Goal: Task Accomplishment & Management: Use online tool/utility

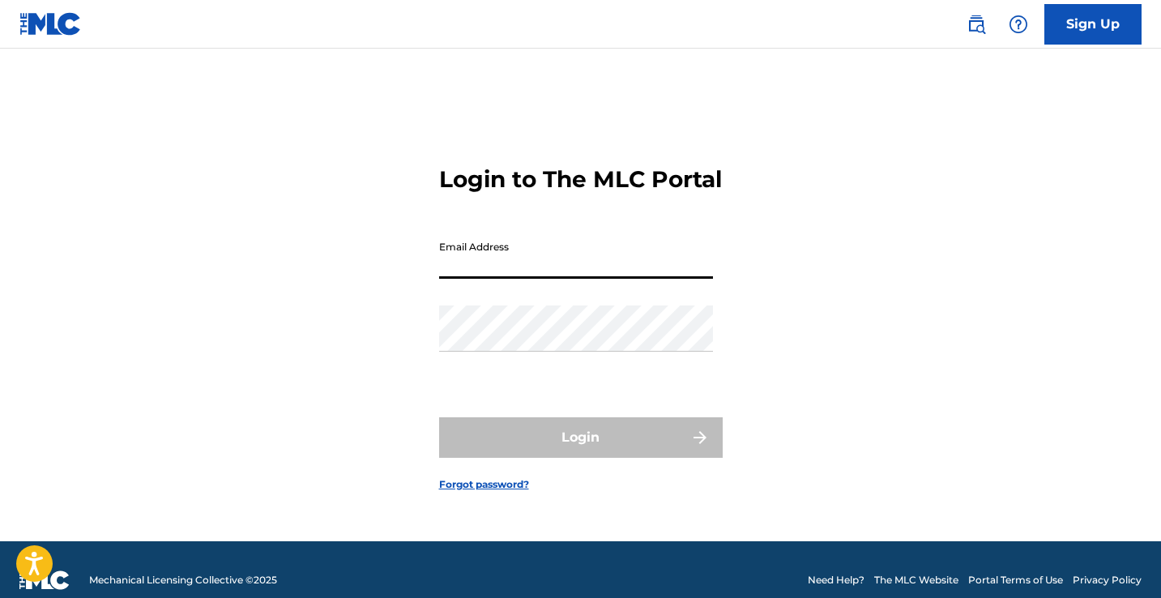
type input "[EMAIL_ADDRESS][DOMAIN_NAME]"
drag, startPoint x: 599, startPoint y: 275, endPoint x: 419, endPoint y: 275, distance: 180.6
click at [419, 275] on div "Login to The MLC Portal Email Address [EMAIL_ADDRESS][DOMAIN_NAME] Password Log…" at bounding box center [581, 315] width 1134 height 452
type input "[EMAIL_ADDRESS][DOMAIN_NAME]"
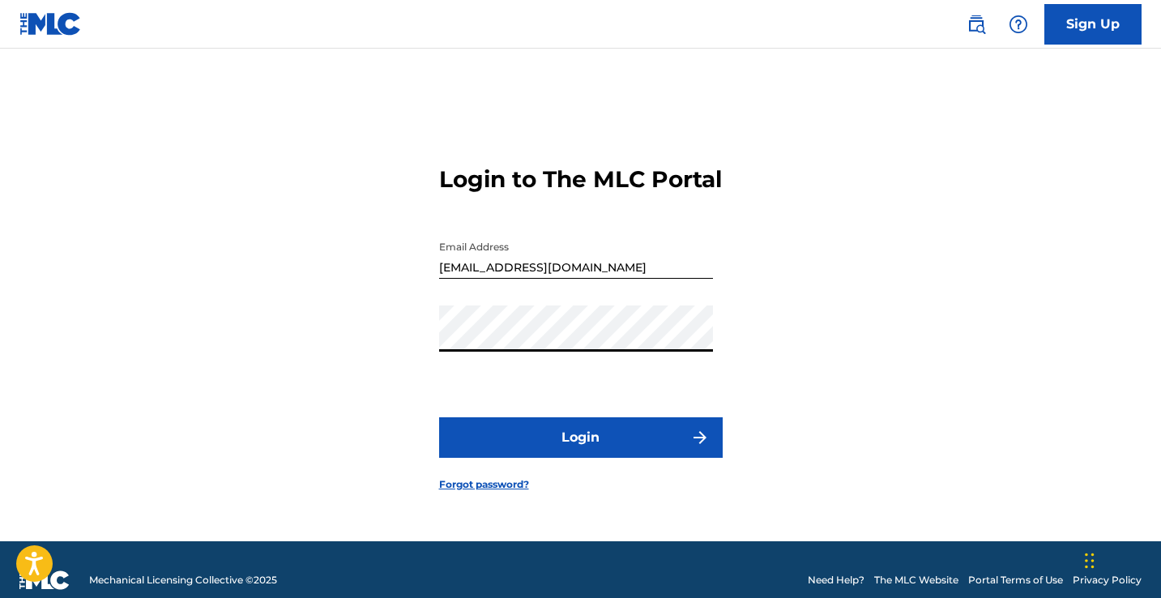
click at [554, 456] on button "Login" at bounding box center [580, 437] width 283 height 40
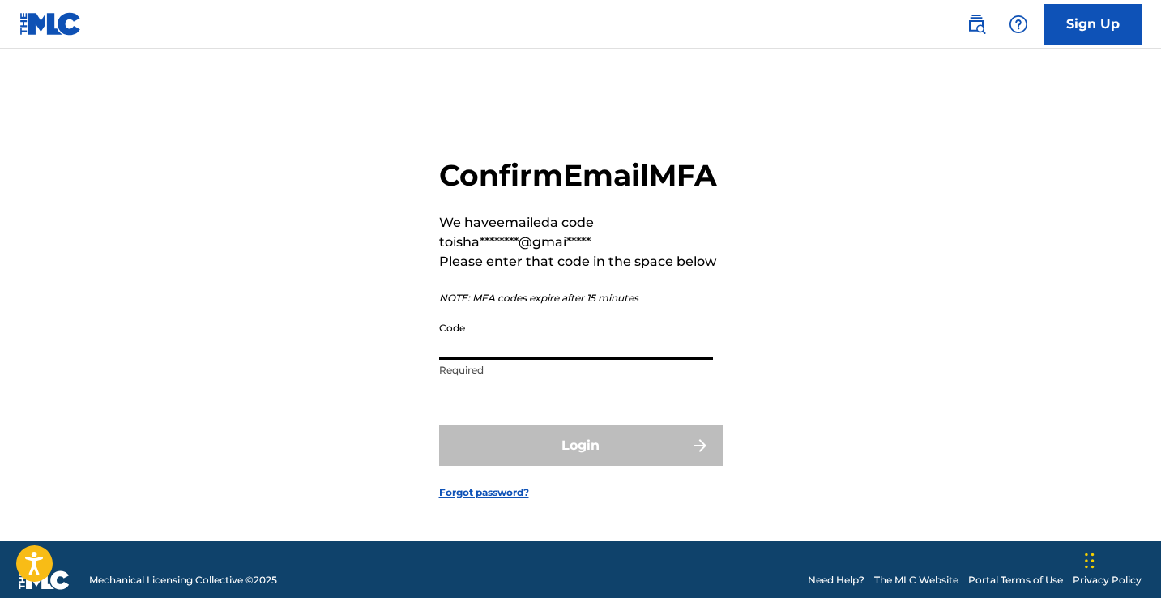
click at [494, 360] on input "Code" at bounding box center [576, 336] width 274 height 46
paste input "464600"
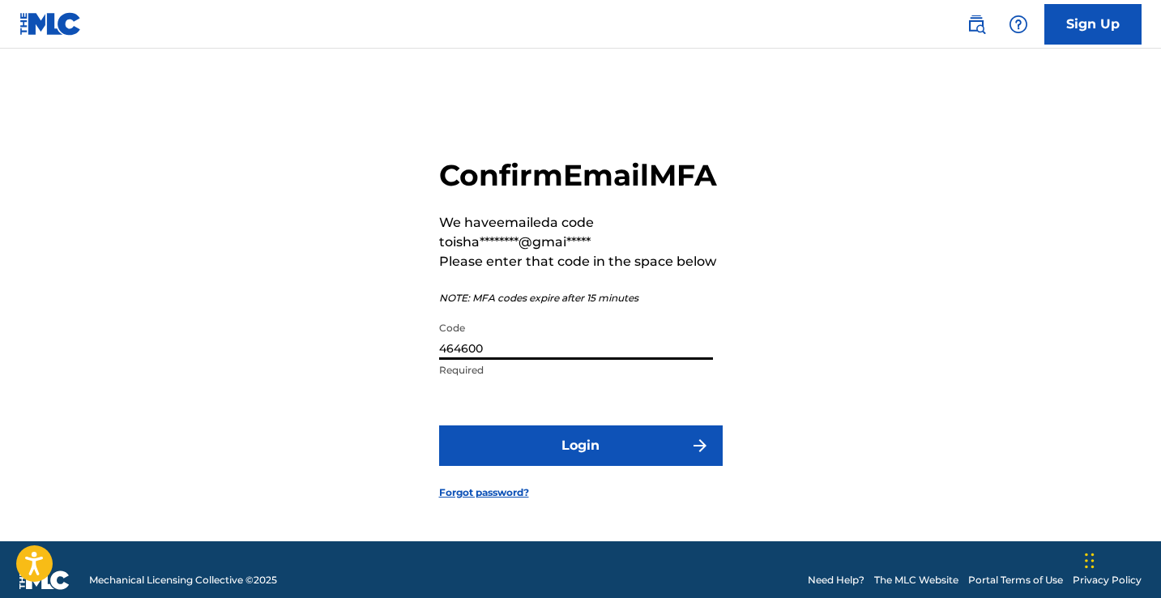
type input "464600"
click at [439, 425] on button "Login" at bounding box center [580, 445] width 283 height 40
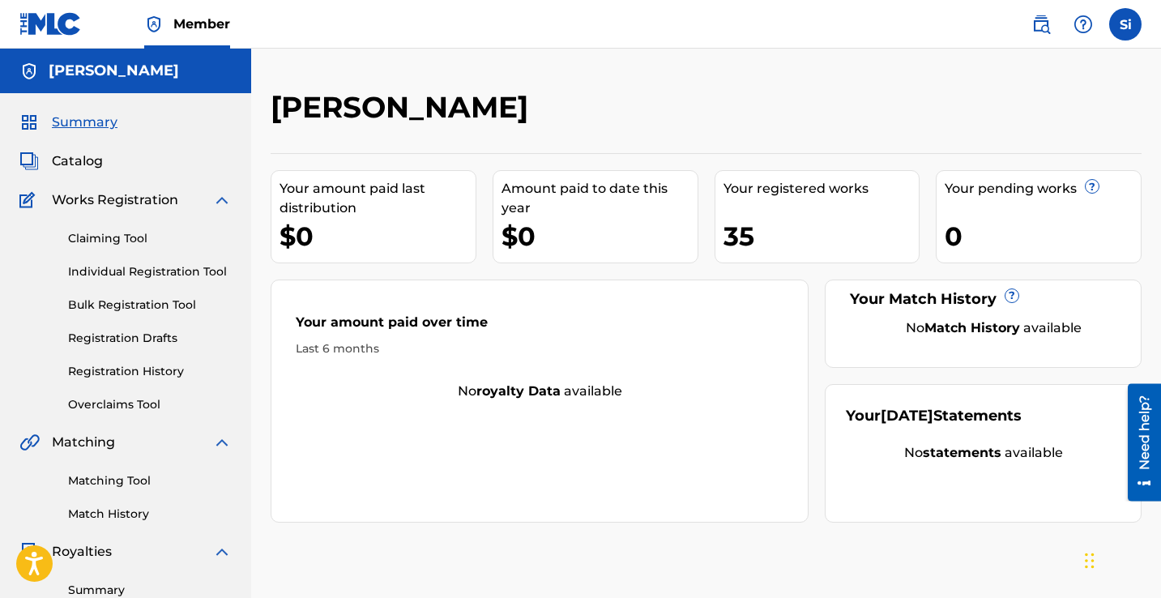
click at [121, 235] on link "Claiming Tool" at bounding box center [150, 238] width 164 height 17
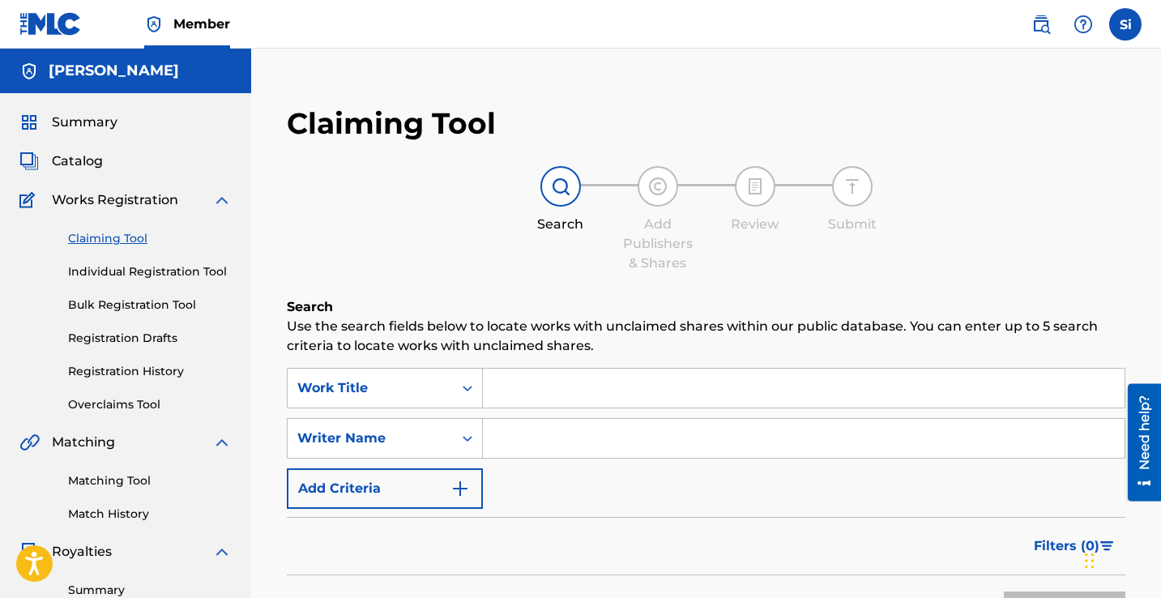
click at [552, 386] on input "Search Form" at bounding box center [803, 387] width 641 height 39
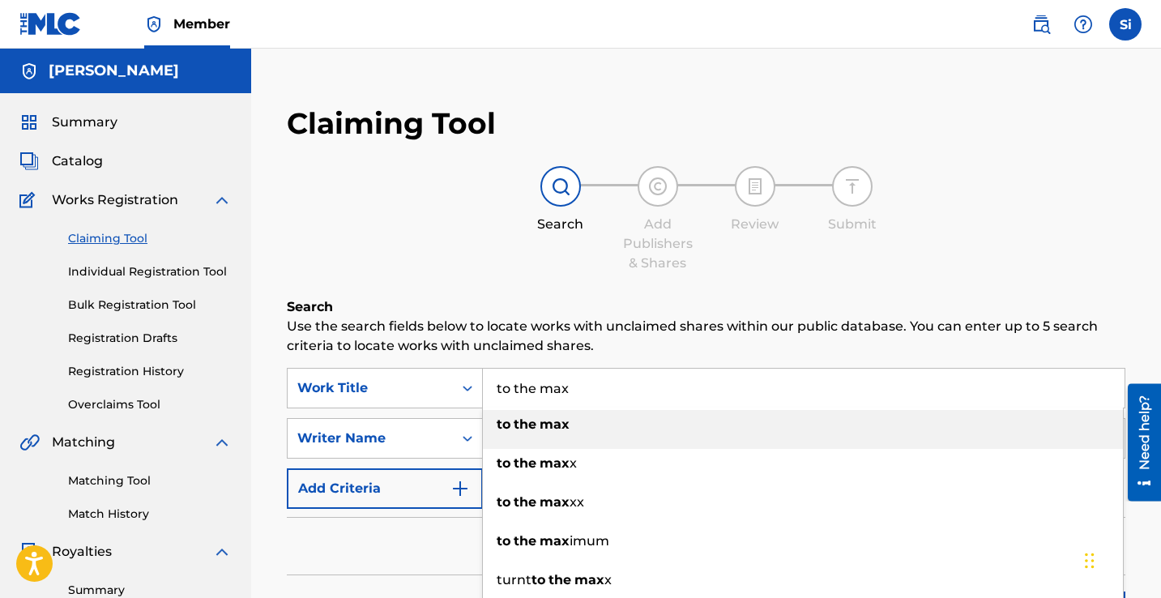
type input "to the max"
click at [564, 428] on strong "max" at bounding box center [554, 423] width 30 height 15
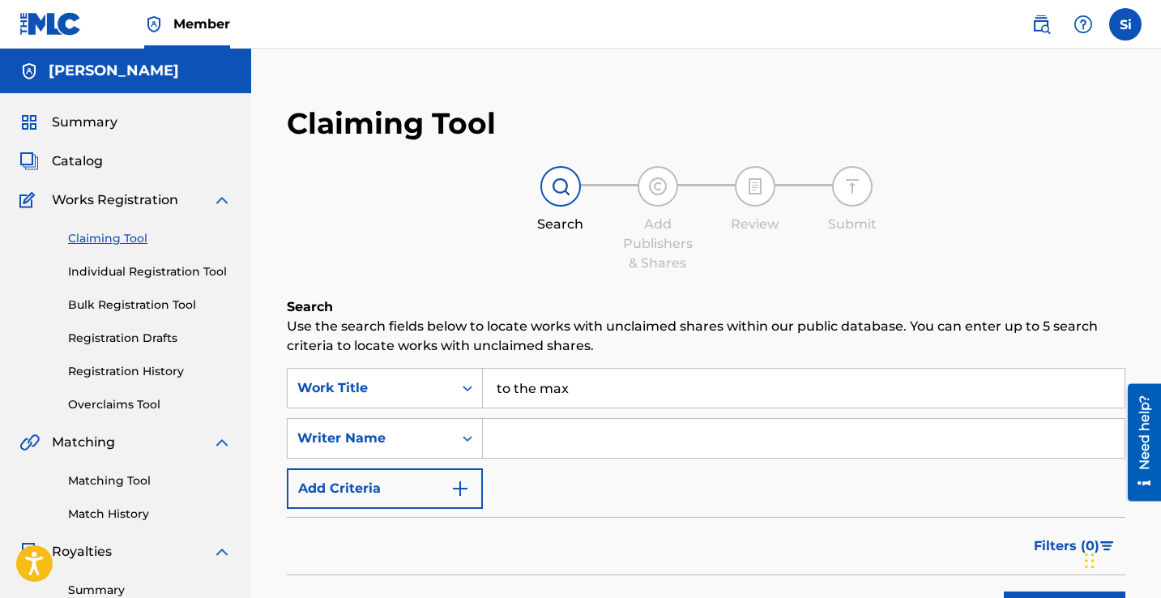
click at [559, 429] on input "Search Form" at bounding box center [803, 438] width 641 height 39
type input "[PERSON_NAME]"
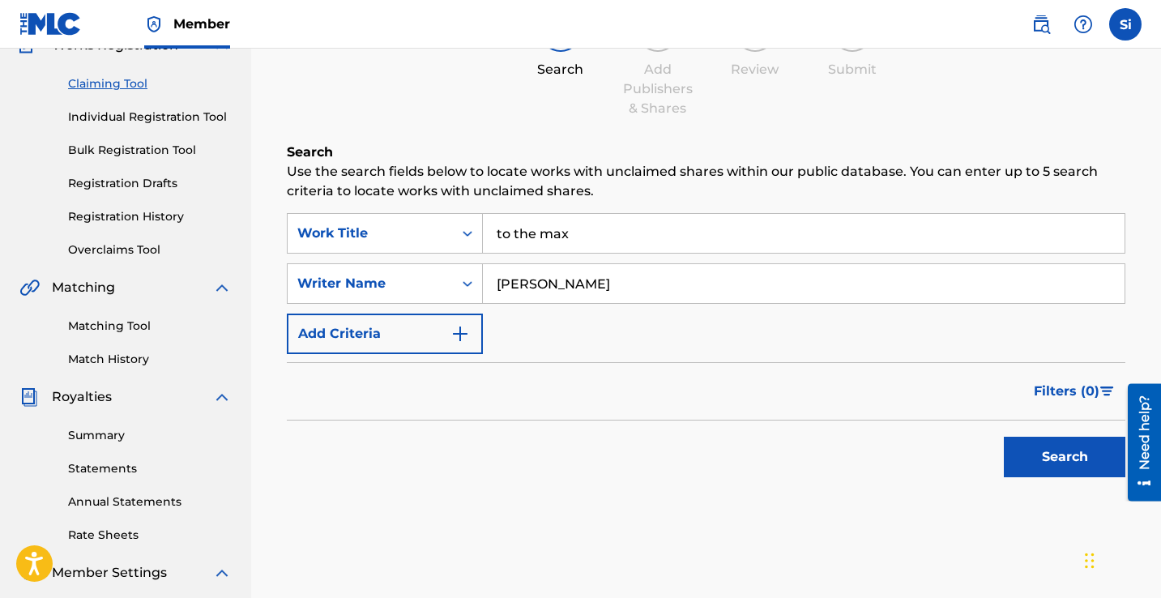
scroll to position [156, 0]
click at [1048, 455] on button "Search" at bounding box center [1063, 455] width 121 height 40
drag, startPoint x: 641, startPoint y: 280, endPoint x: 449, endPoint y: 256, distance: 193.5
click at [449, 256] on div "SearchWithCriteria4f4f9b4c-5584-463f-835a-1afe62dfb9d9 Work Title to the max Se…" at bounding box center [706, 281] width 838 height 141
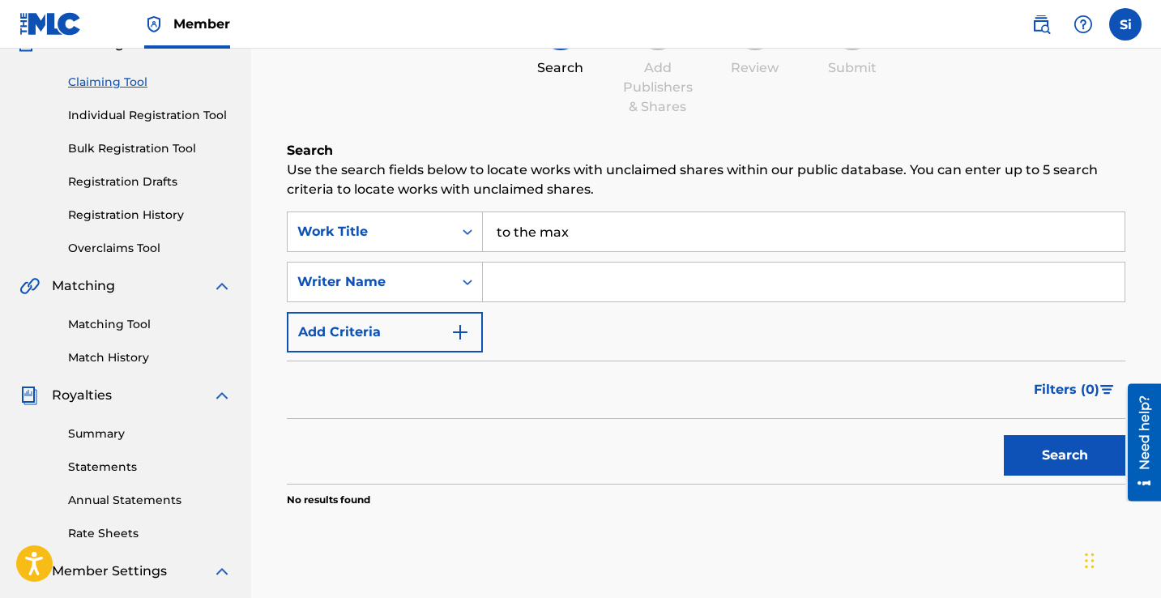
click at [1041, 458] on button "Search" at bounding box center [1063, 455] width 121 height 40
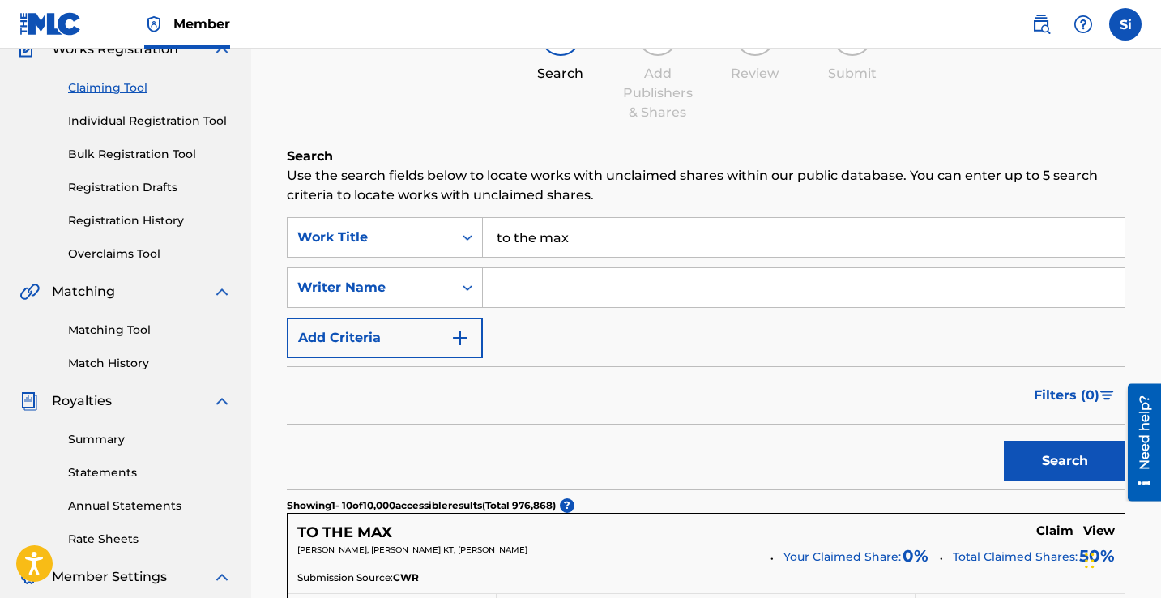
scroll to position [0, 0]
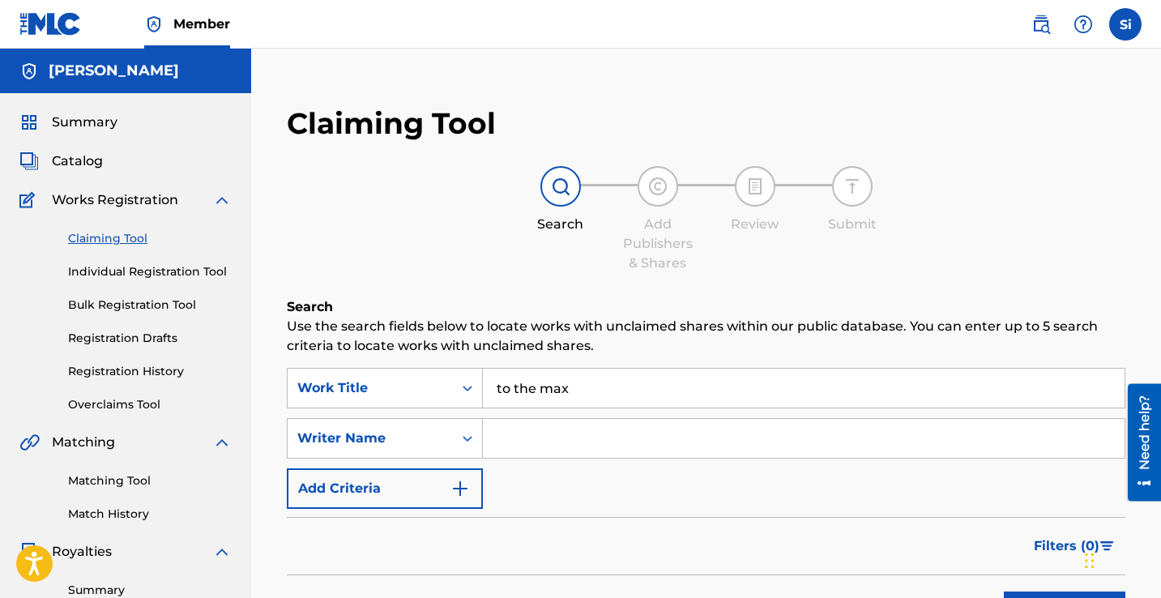
click at [552, 439] on input "Search Form" at bounding box center [803, 438] width 641 height 39
click at [552, 442] on input "Search Form" at bounding box center [803, 438] width 641 height 39
type input "[PERSON_NAME]"
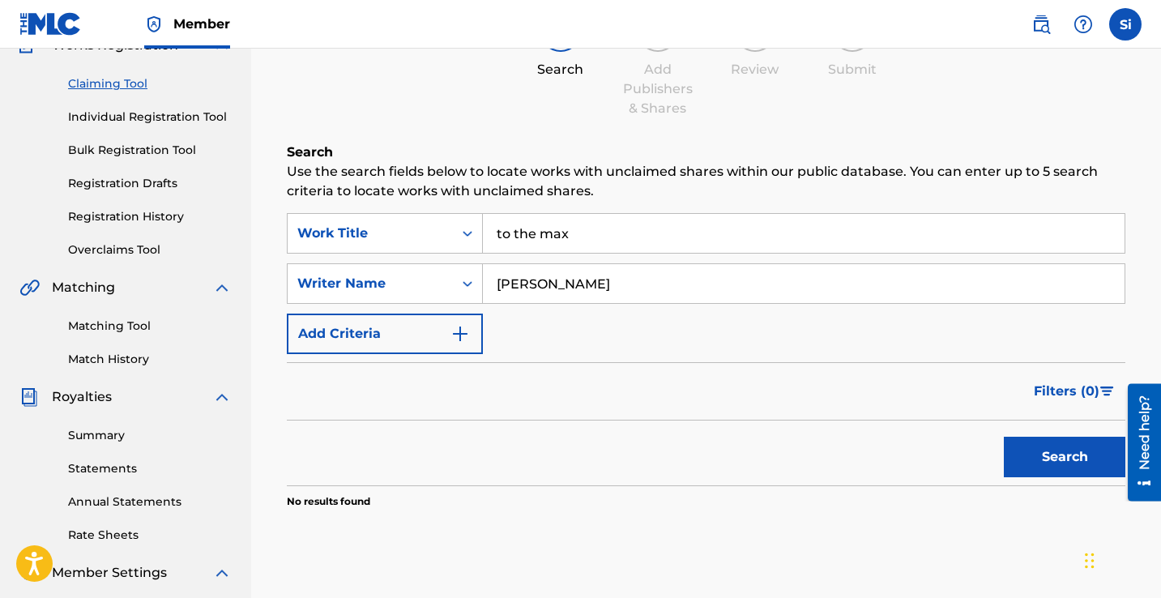
scroll to position [157, 0]
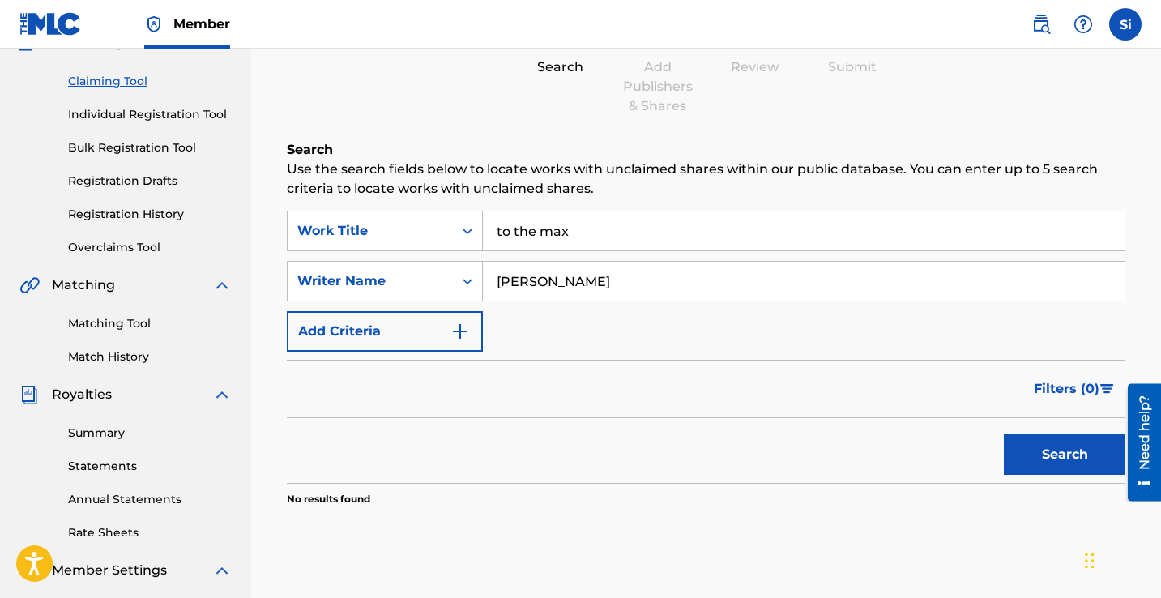
click at [1093, 458] on button "Search" at bounding box center [1063, 454] width 121 height 40
drag, startPoint x: 641, startPoint y: 275, endPoint x: 449, endPoint y: 270, distance: 192.0
click at [449, 270] on div "SearchWithCriteria2fe34838-d753-4723-9bda-f4f85d8902f8 Writer Name [PERSON_NAME]" at bounding box center [706, 281] width 838 height 40
drag, startPoint x: 587, startPoint y: 227, endPoint x: 457, endPoint y: 218, distance: 130.7
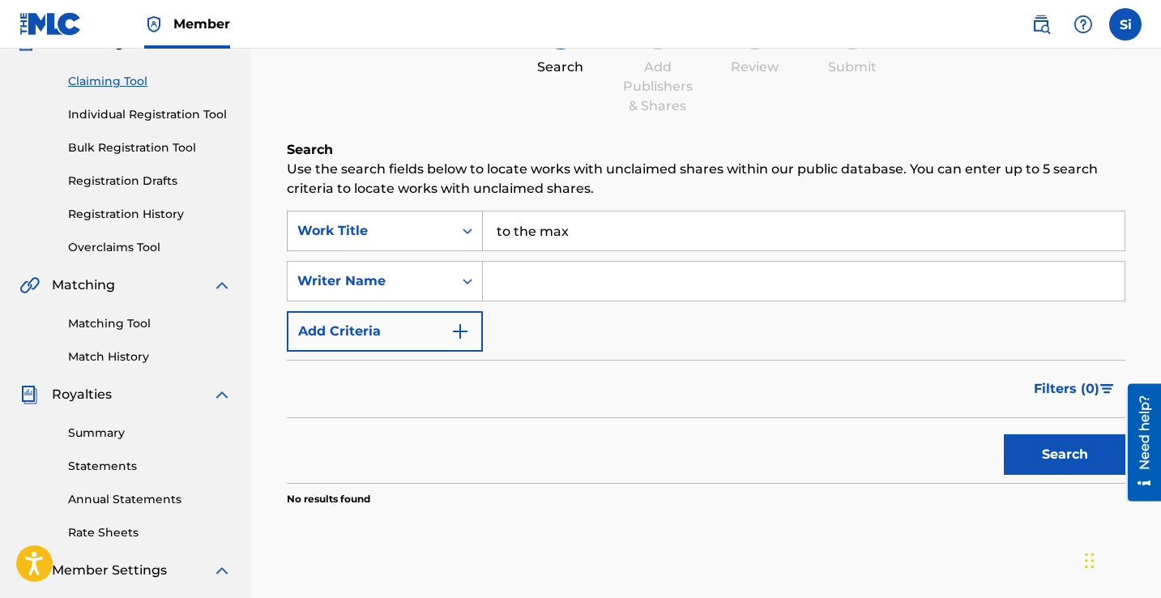
click at [457, 218] on div "SearchWithCriteria4f4f9b4c-5584-463f-835a-1afe62dfb9d9 Work Title to the max" at bounding box center [706, 231] width 838 height 40
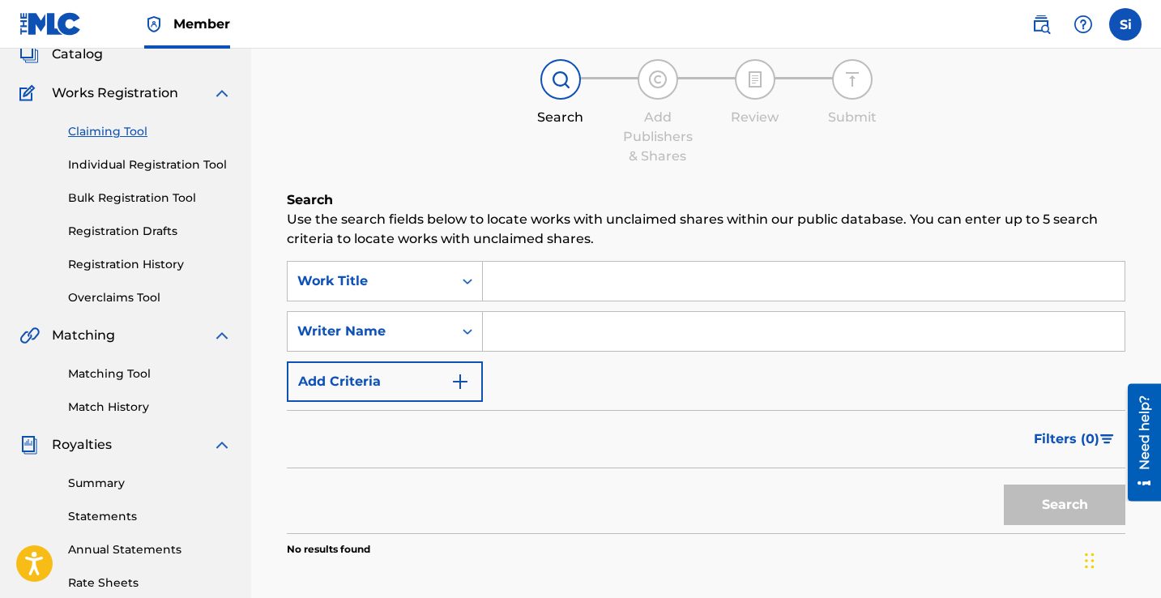
scroll to position [0, 0]
